Goal: Information Seeking & Learning: Find specific fact

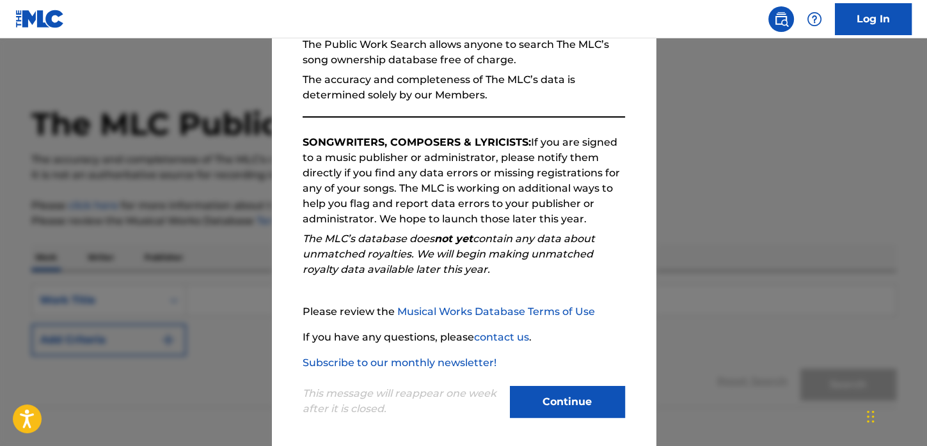
scroll to position [139, 0]
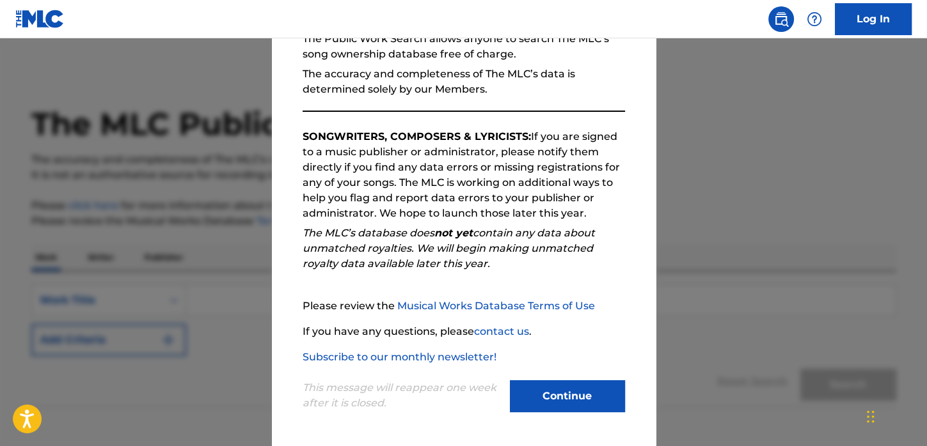
click at [606, 389] on button "Continue" at bounding box center [567, 397] width 115 height 32
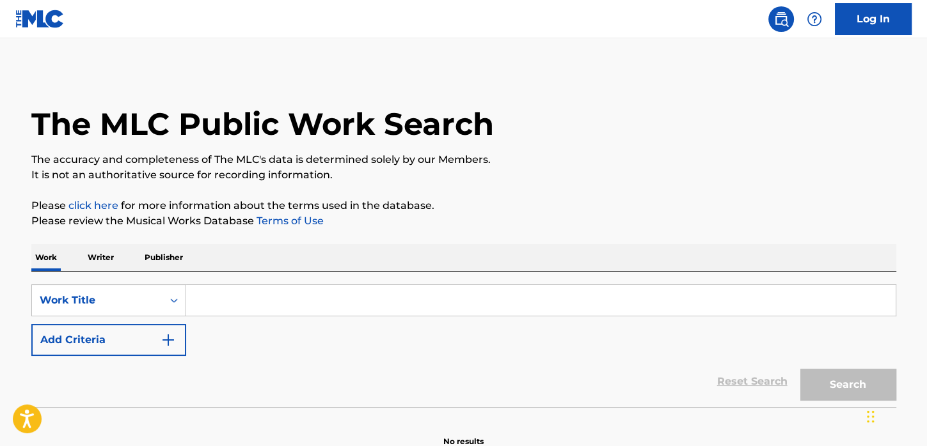
click at [241, 303] on input "Search Form" at bounding box center [540, 300] width 709 height 31
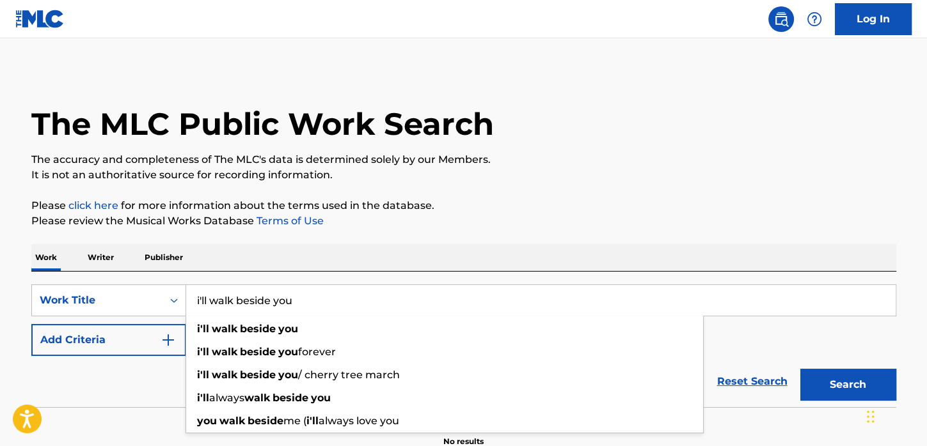
type input "i'll walk beside you"
click at [131, 367] on div "Reset Search Search" at bounding box center [463, 381] width 865 height 51
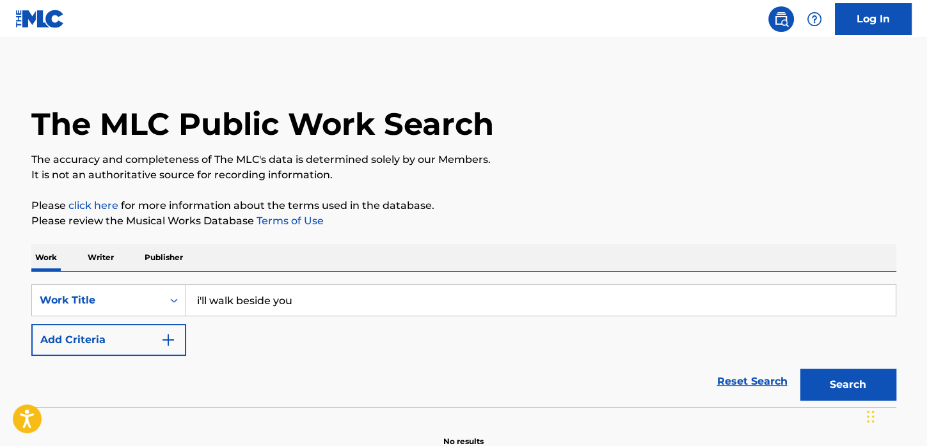
click at [175, 347] on button "Add Criteria" at bounding box center [108, 340] width 155 height 32
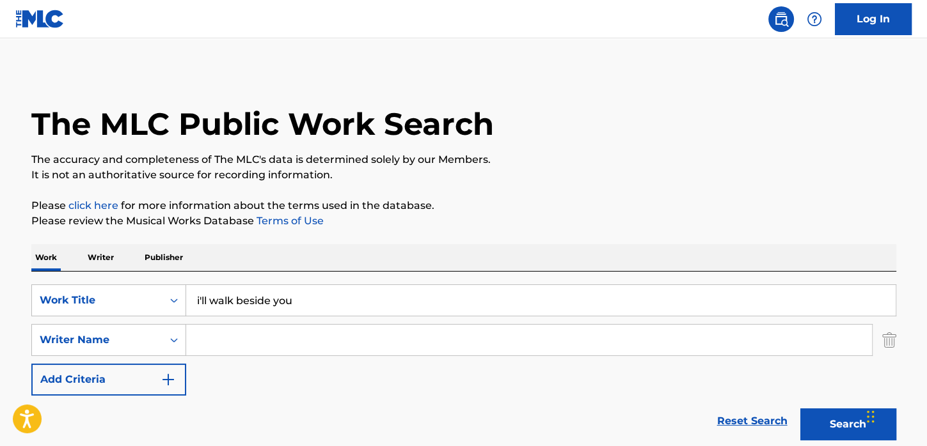
click at [199, 335] on input "Search Form" at bounding box center [529, 340] width 686 height 31
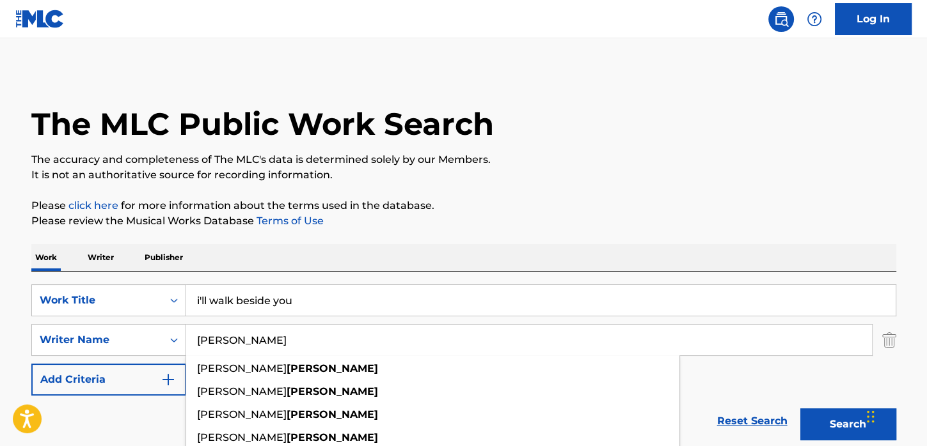
type input "[PERSON_NAME]"
click at [800, 409] on button "Search" at bounding box center [848, 425] width 96 height 32
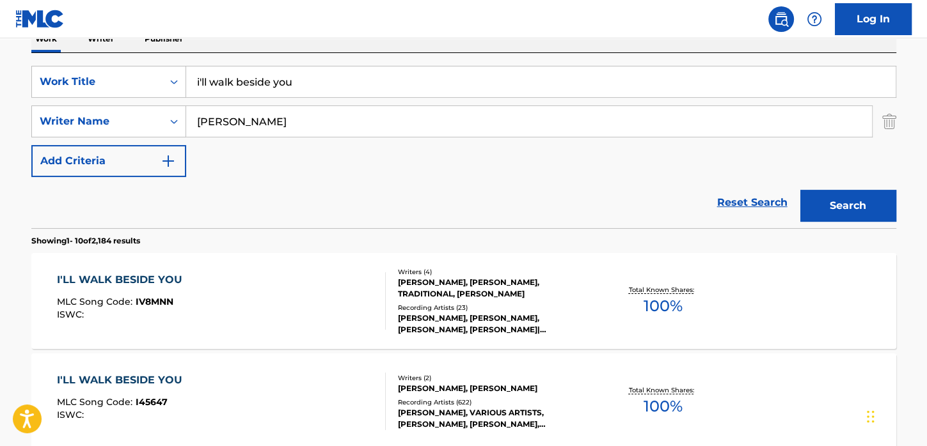
scroll to position [256, 0]
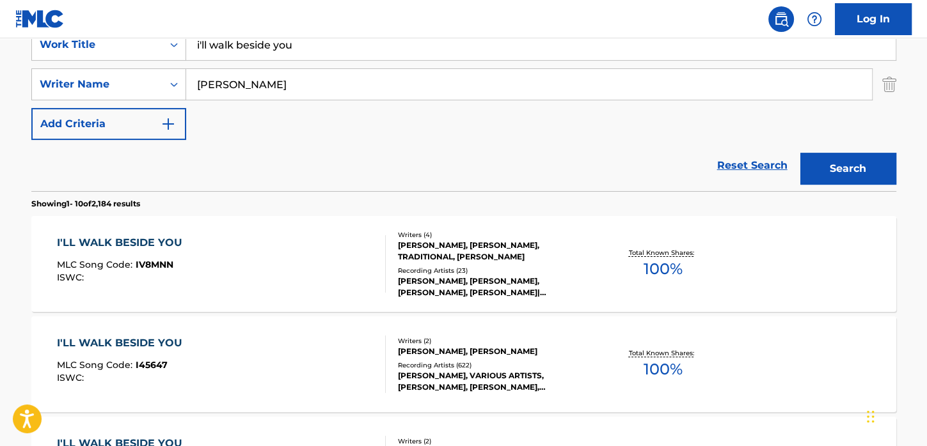
click at [155, 342] on div "I'LL WALK BESIDE YOU" at bounding box center [123, 343] width 132 height 15
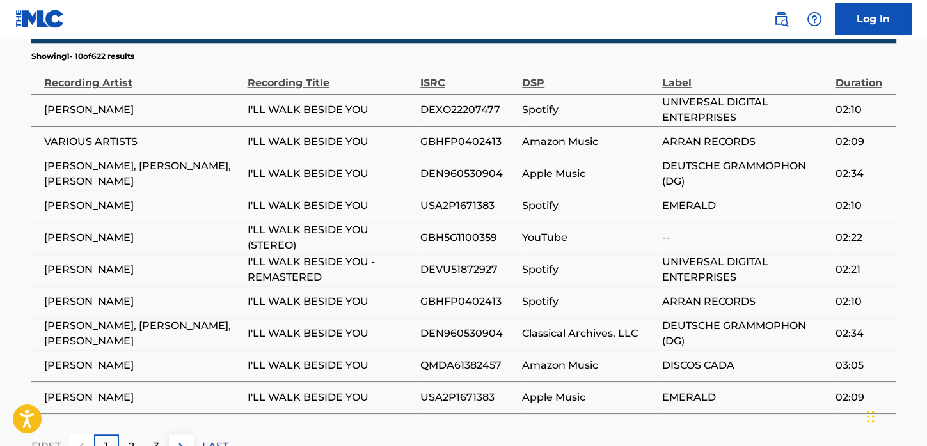
scroll to position [832, 0]
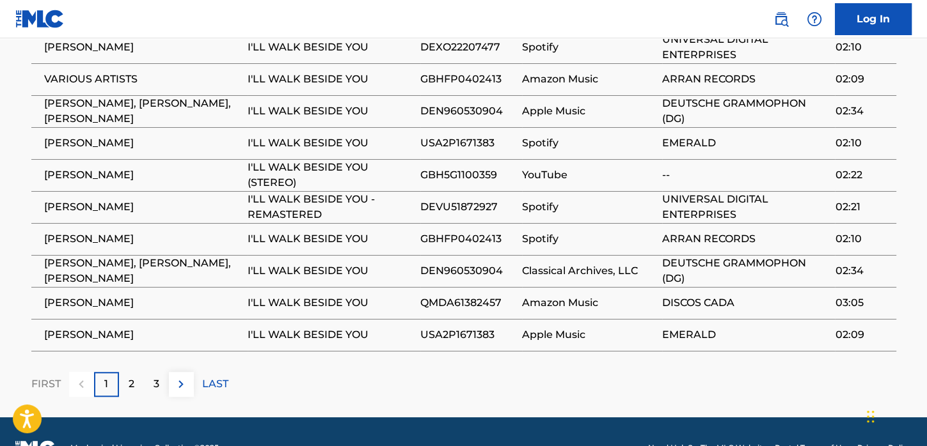
click at [130, 392] on p "2" at bounding box center [132, 384] width 6 height 15
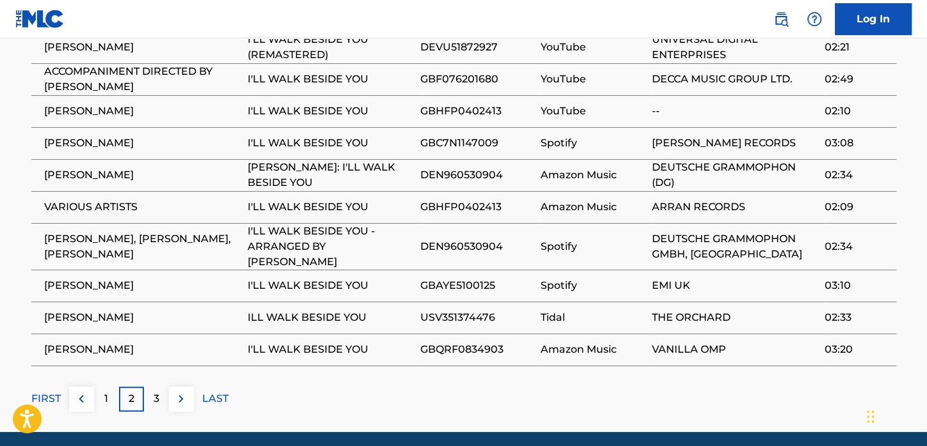
click at [156, 394] on p "3" at bounding box center [157, 398] width 6 height 15
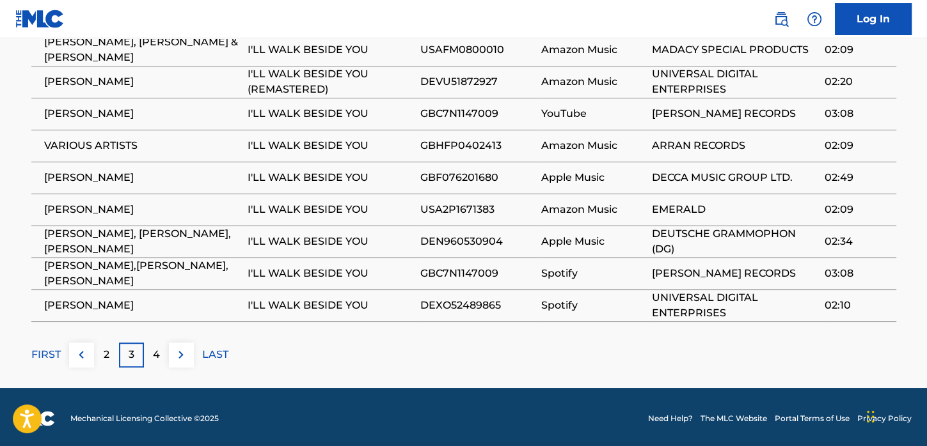
scroll to position [877, 0]
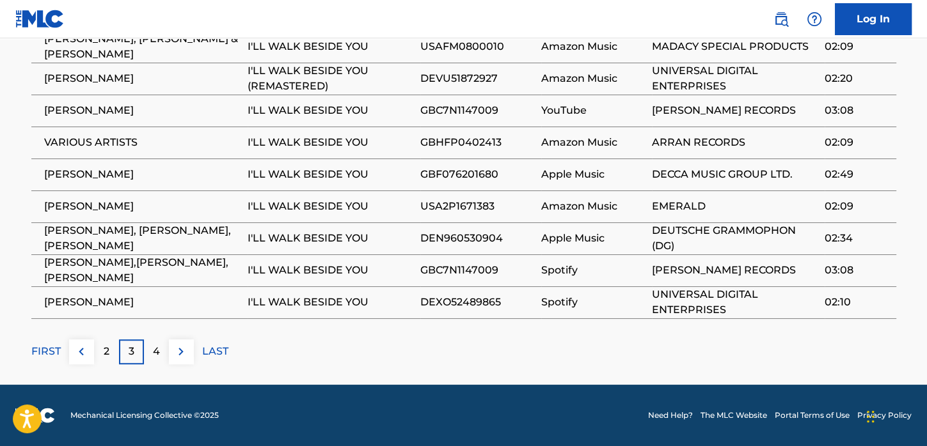
scroll to position [256, 0]
